Goal: Find specific page/section

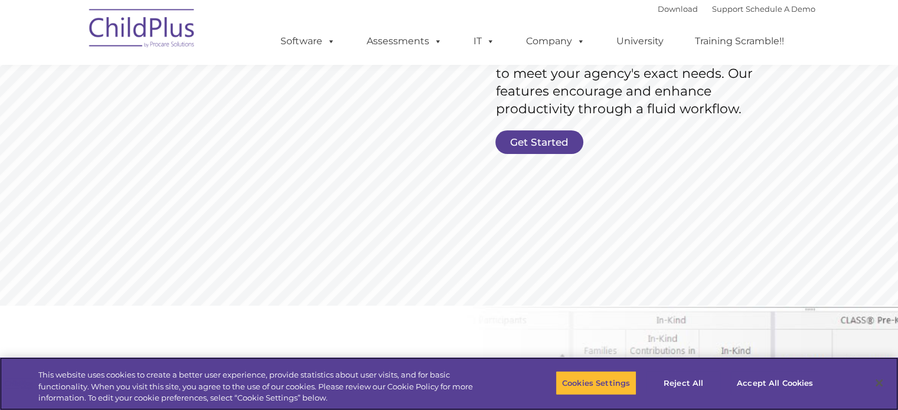
scroll to position [269, 0]
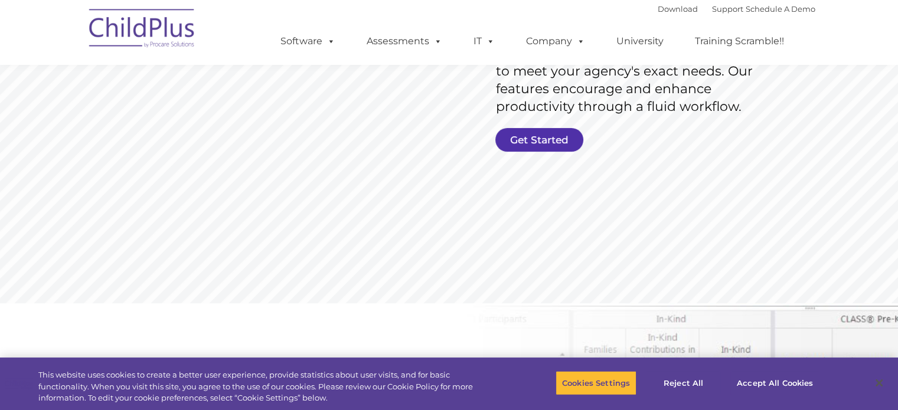
click at [529, 147] on link "Get Started" at bounding box center [539, 140] width 88 height 24
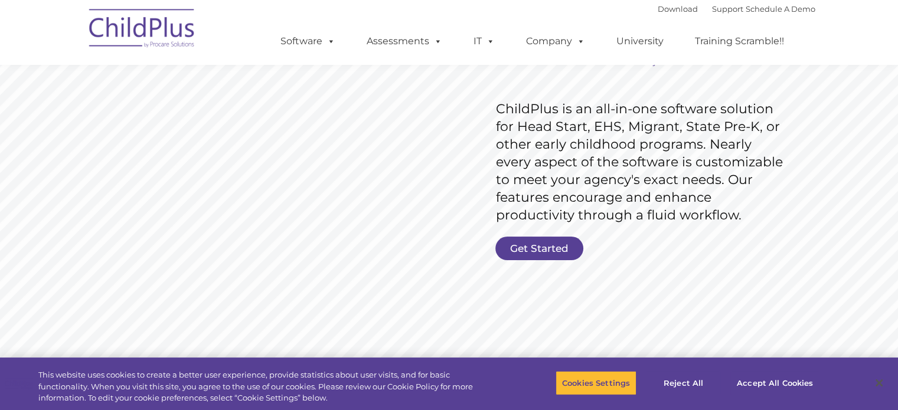
scroll to position [159, 0]
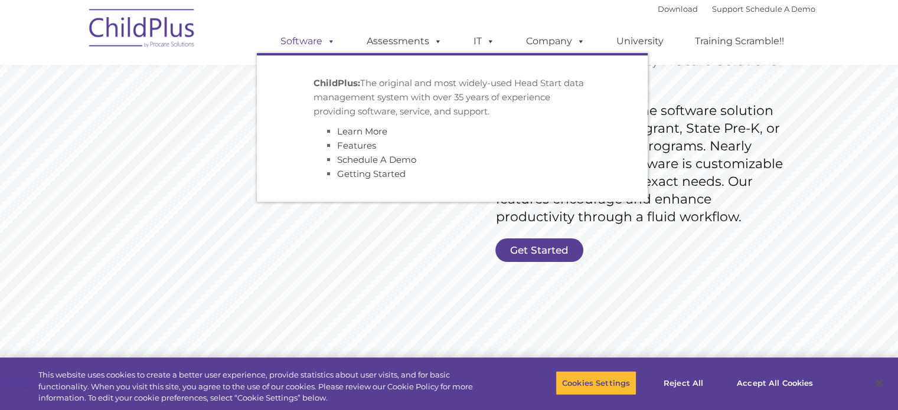
click at [320, 42] on link "Software" at bounding box center [308, 42] width 78 height 24
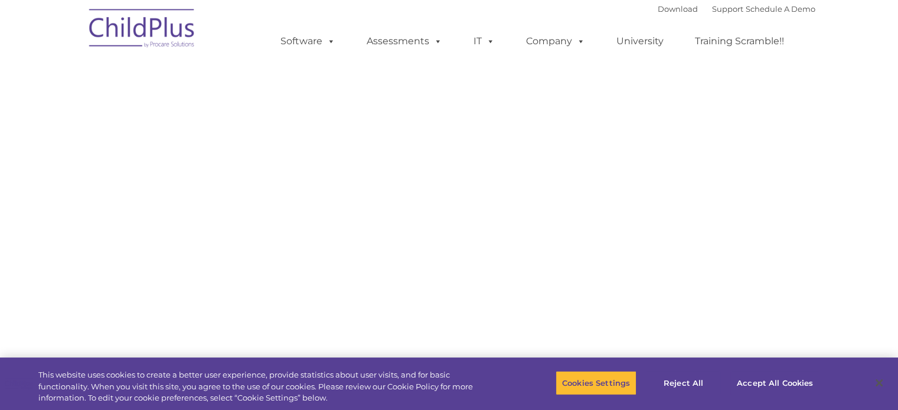
select select "MEDIUM"
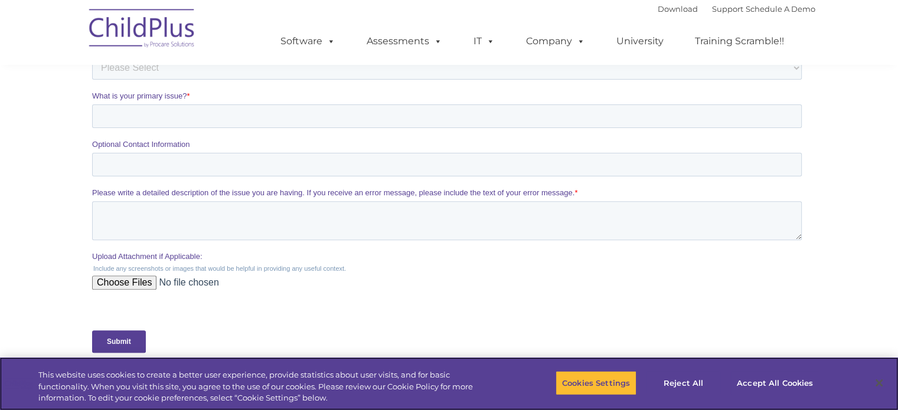
scroll to position [258, 0]
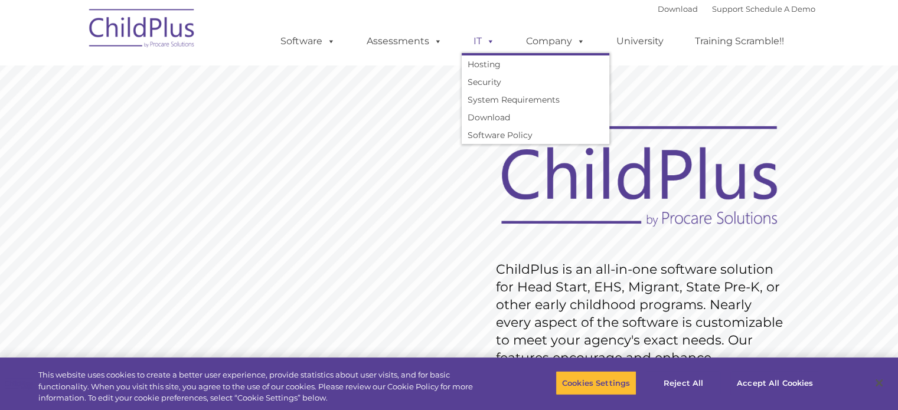
click at [482, 41] on span at bounding box center [488, 40] width 13 height 11
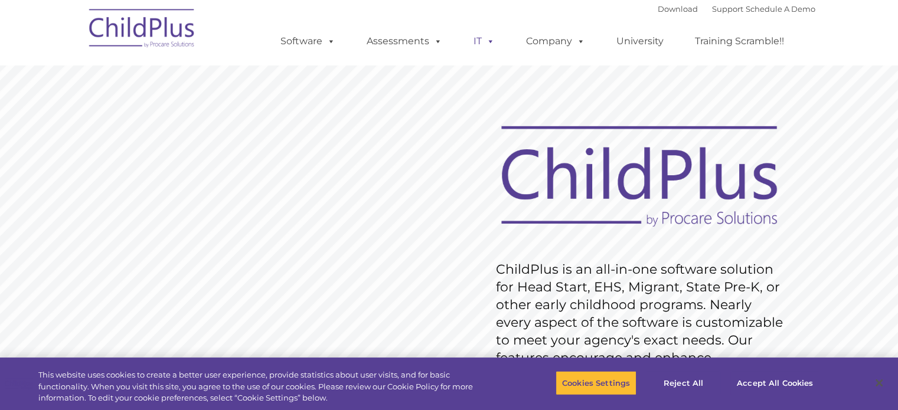
click at [482, 41] on span at bounding box center [488, 40] width 13 height 11
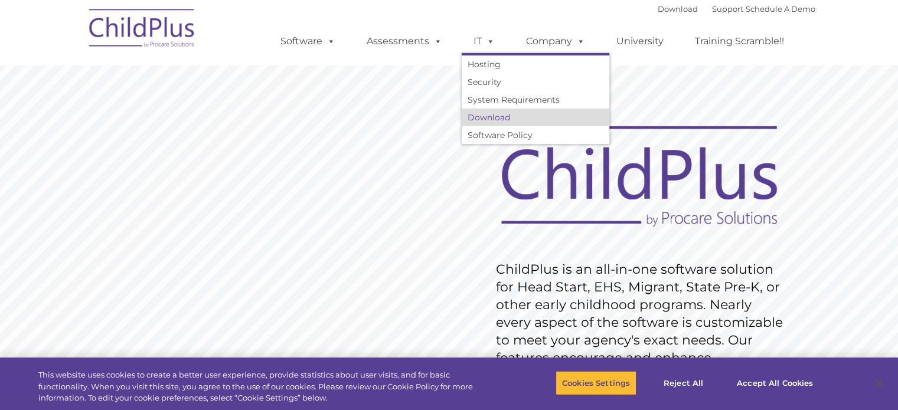
click at [486, 114] on link "Download" at bounding box center [536, 118] width 148 height 18
